Goal: Task Accomplishment & Management: Use online tool/utility

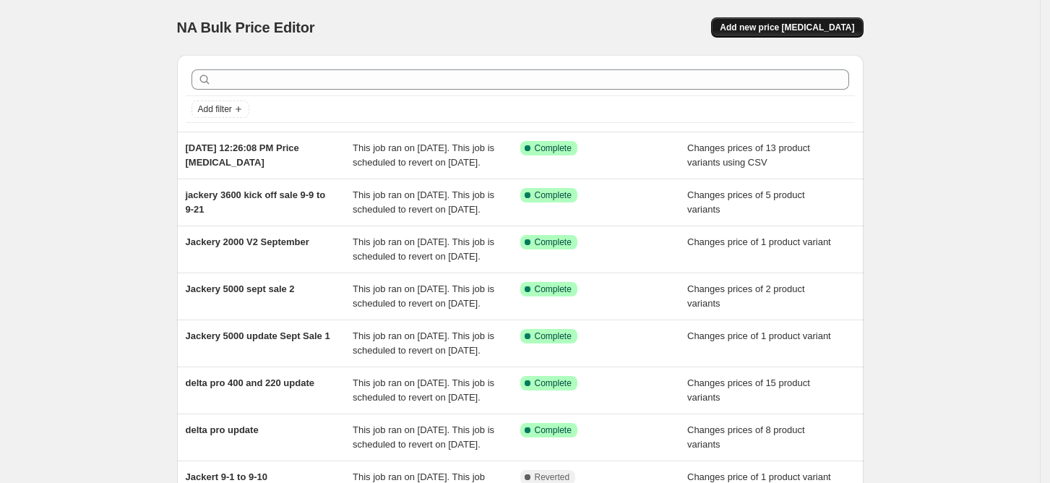
click at [786, 26] on span "Add new price [MEDICAL_DATA]" at bounding box center [787, 28] width 134 height 12
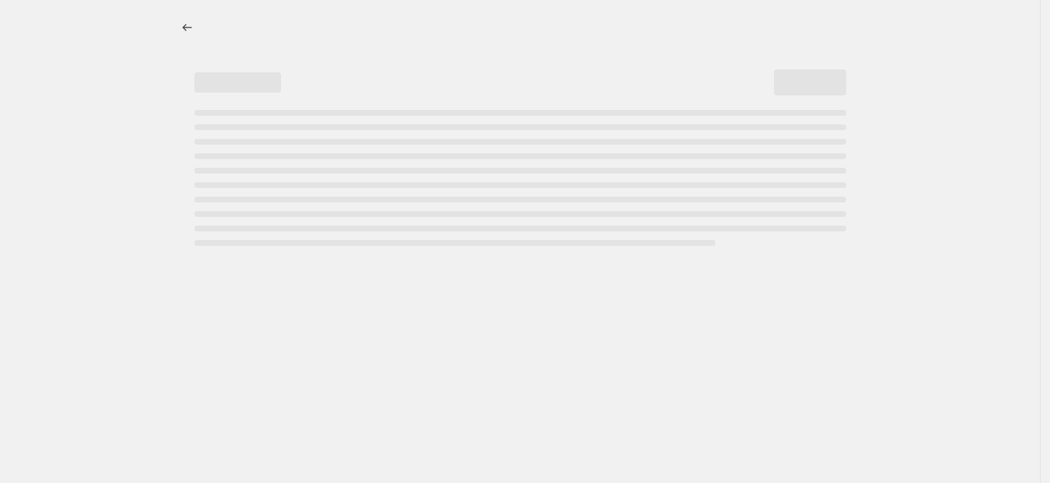
select select "percentage"
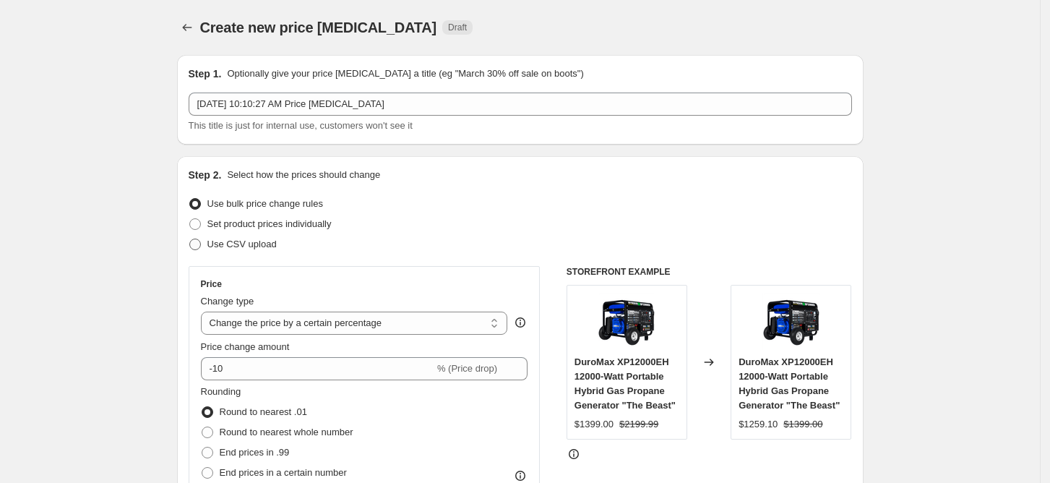
click at [197, 241] on span at bounding box center [195, 245] width 12 height 12
click at [190, 239] on input "Use CSV upload" at bounding box center [189, 239] width 1 height 1
radio input "true"
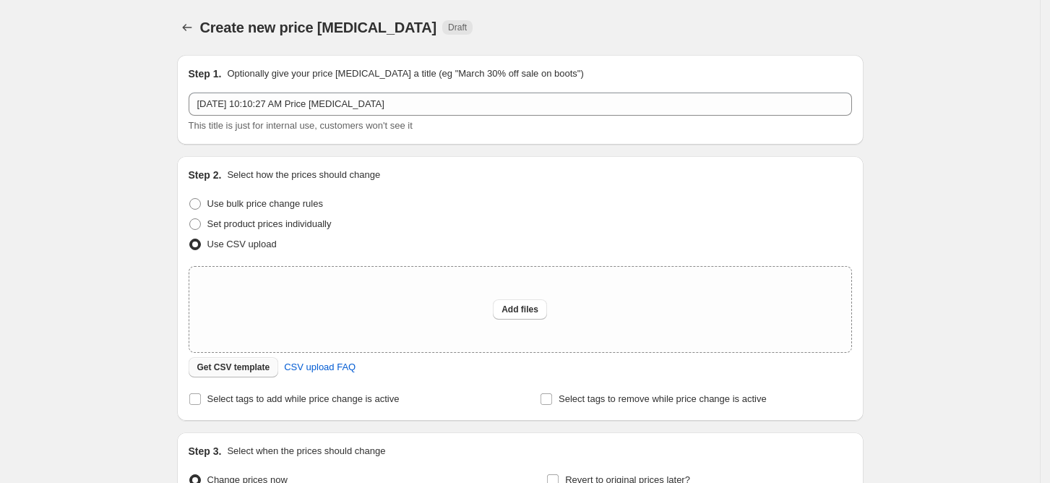
click at [241, 369] on span "Get CSV template" at bounding box center [233, 367] width 73 height 12
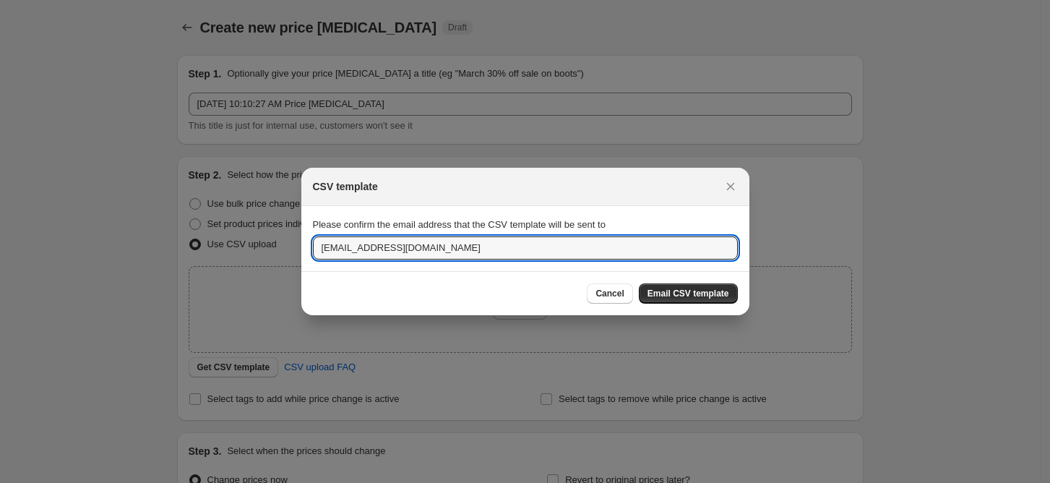
drag, startPoint x: 573, startPoint y: 247, endPoint x: 173, endPoint y: 183, distance: 404.9
type input "[EMAIL_ADDRESS][DOMAIN_NAME]"
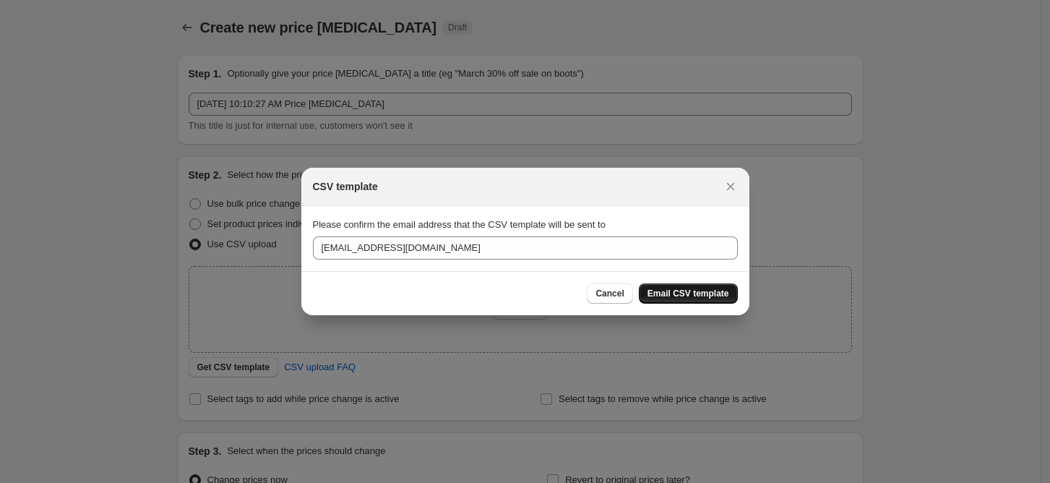
click at [696, 298] on span "Email CSV template" at bounding box center [689, 294] width 82 height 12
